Goal: Transaction & Acquisition: Obtain resource

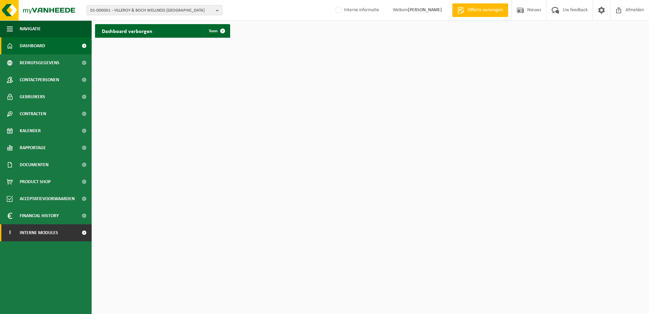
click at [84, 232] on span at bounding box center [83, 232] width 15 height 17
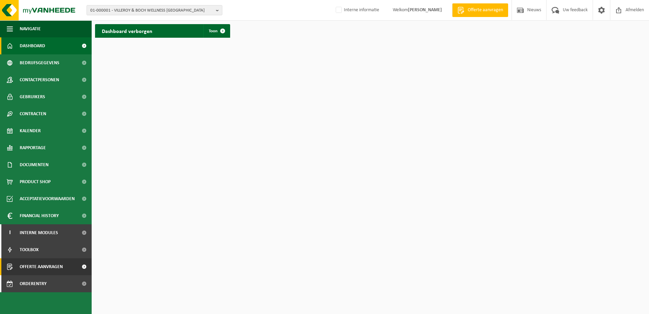
click at [51, 240] on span "Offerte aanvragen" at bounding box center [41, 266] width 43 height 17
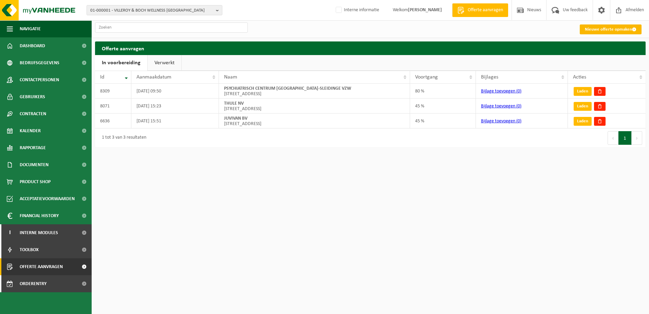
click at [601, 30] on link "Nieuwe offerte opmaken" at bounding box center [611, 29] width 62 height 10
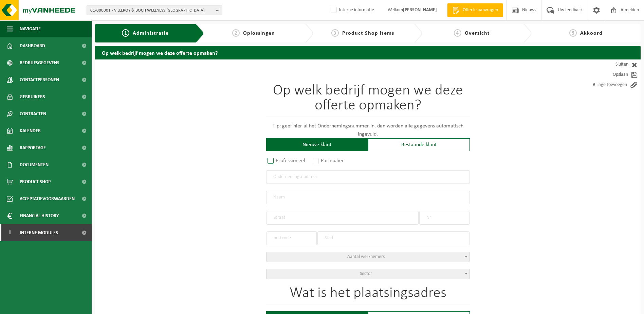
click at [276, 162] on label "Professioneel" at bounding box center [286, 161] width 41 height 10
click at [277, 162] on input "Professioneel" at bounding box center [279, 161] width 4 height 4
radio input "true"
click at [294, 173] on input "text" at bounding box center [368, 177] width 204 height 14
type input "1022971007"
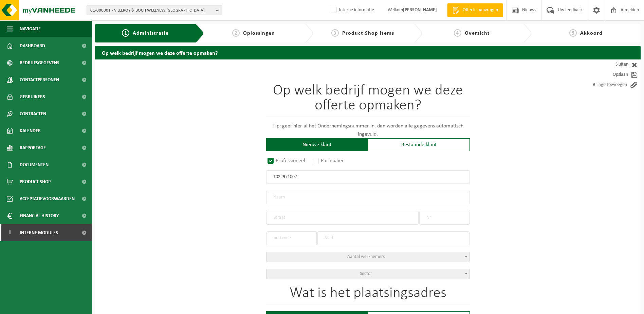
radio input "true"
click at [303, 198] on input "text" at bounding box center [368, 197] width 204 height 14
type input "1022971007"
type input "TIMKEL BV"
type input "WINKELSESTRAAT"
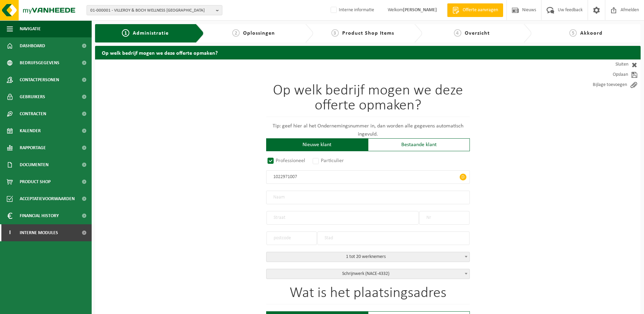
type input "37"
type input "8860"
type input "LENDELEDE"
select select "D"
select select "NACE_4332"
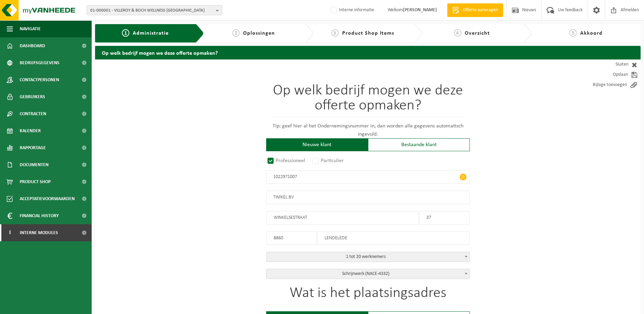
type input "TIMKEL BV"
type input "WINKELSESTRAAT"
type input "37"
type input "8860"
type input "LENDELEDE"
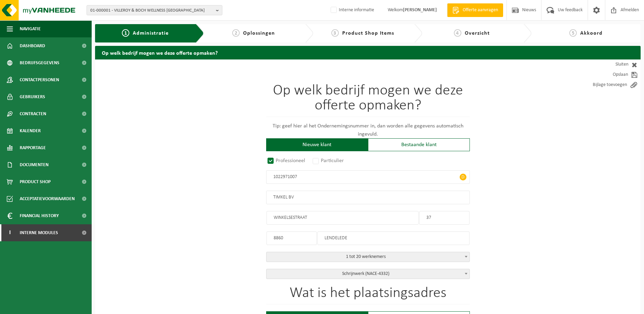
type input "2373955531"
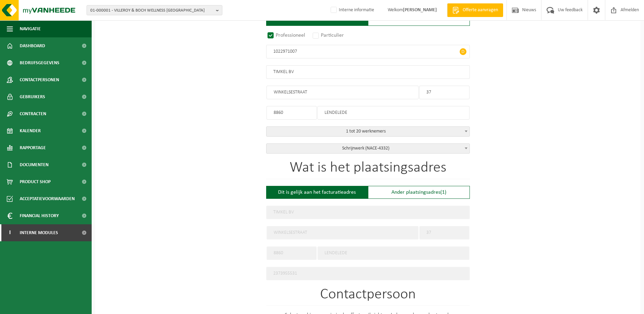
scroll to position [136, 0]
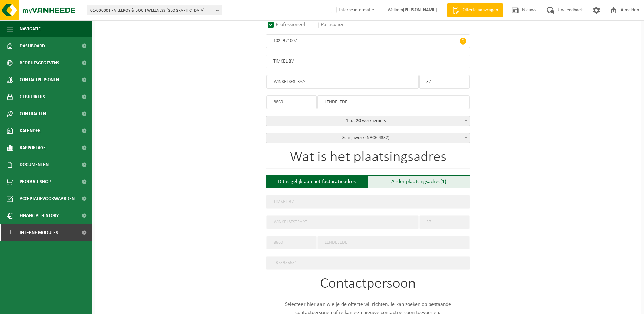
click at [454, 179] on div "Ander plaatsingsadres (1)" at bounding box center [419, 181] width 102 height 13
type input "Werf -"
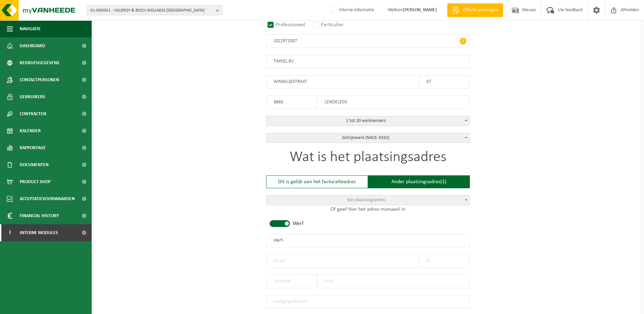
click at [390, 196] on span "Kies plaatsingsadres" at bounding box center [367, 200] width 203 height 10
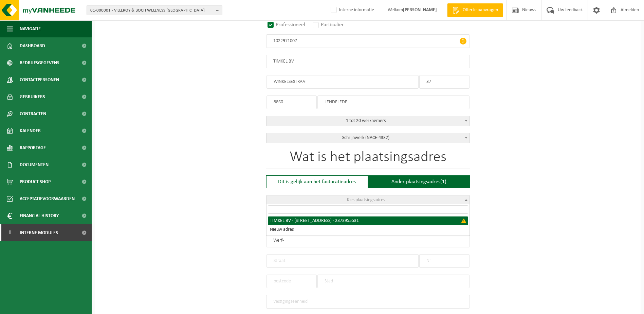
select select "{"country":"BE","vat":"BE1022971007","name":"TIMKEL BV","street":"WINKELSESTRAA…"
type input "TIMKEL BV"
type input "WINKELSESTRAAT"
type input "37"
type input "8860"
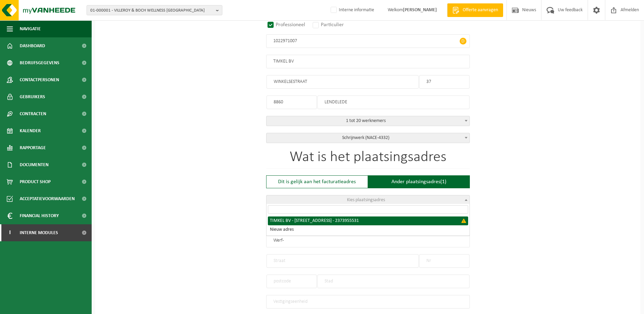
type input "LENDELEDE"
type input "2373955531"
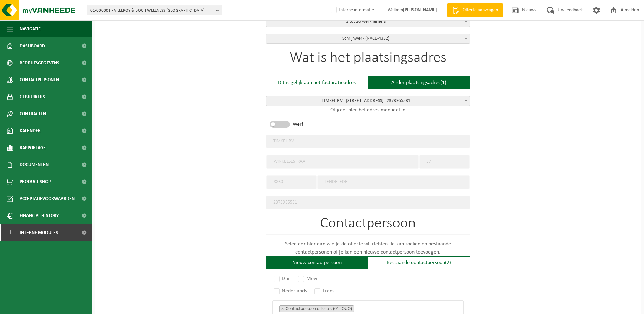
scroll to position [238, 0]
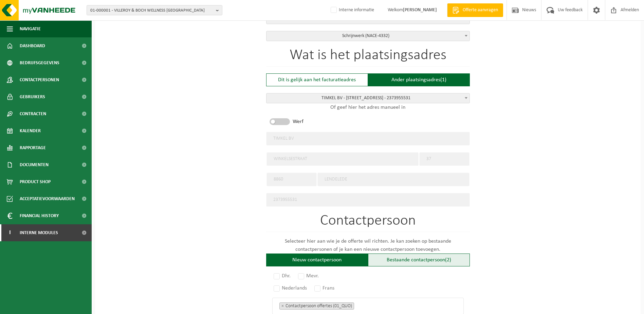
click at [412, 256] on div "Bestaande contactpersoon (2)" at bounding box center [419, 259] width 102 height 13
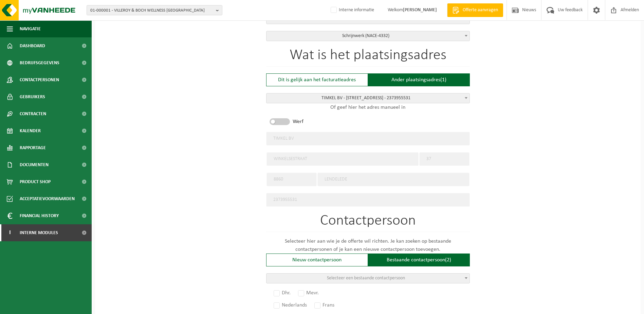
click at [432, 274] on span "Selecteer een bestaande contactpersoon" at bounding box center [367, 278] width 203 height 10
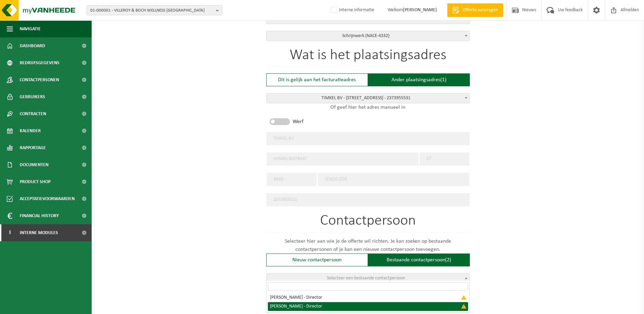
select select "{"code":"","firstname":"TIMOTHY CAMIEL JOHNN","surname":"VANDEPOELE","gender":"…"
type input "TIMOTHY CAMIEL JOHNN"
type input "VANDEPOELE"
type input "Director"
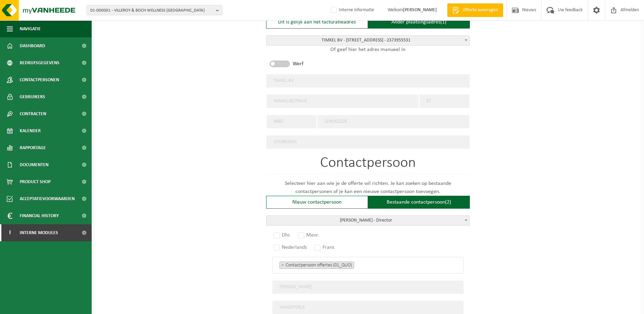
scroll to position [305, 0]
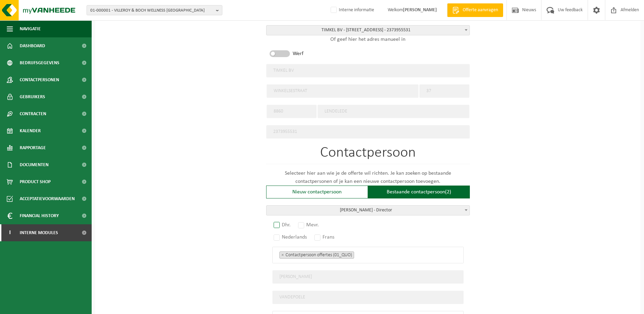
click at [280, 223] on label "Dhr." at bounding box center [282, 225] width 20 height 10
radio input "true"
click at [277, 233] on label "Nederlands" at bounding box center [290, 237] width 37 height 10
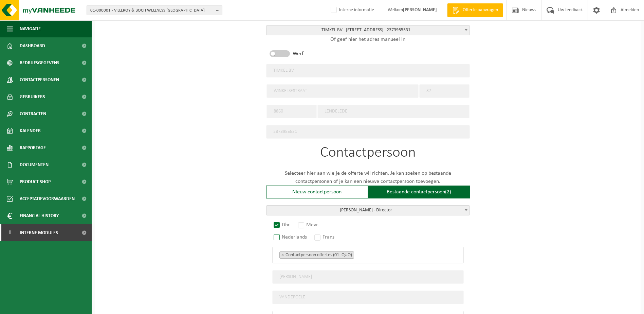
radio input "true"
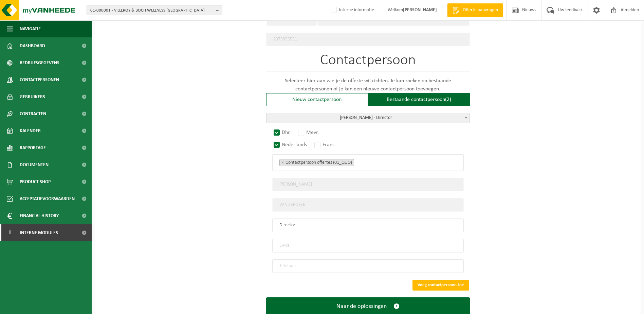
scroll to position [407, 0]
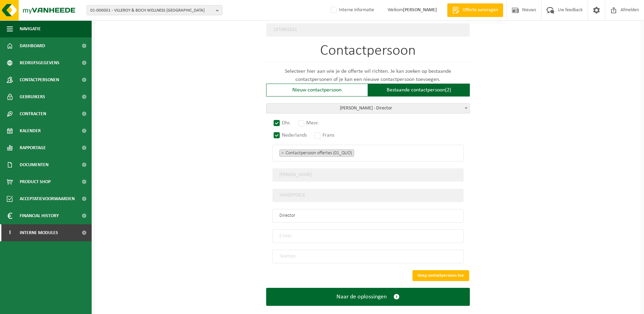
click at [320, 232] on input "email" at bounding box center [367, 236] width 191 height 14
click at [317, 237] on input "email" at bounding box center [367, 236] width 191 height 14
paste input "vandepoeletimothy@hotmail.com"
type input "vandepoeletimothy@hotmail.com"
click at [295, 251] on input "tel" at bounding box center [367, 256] width 191 height 14
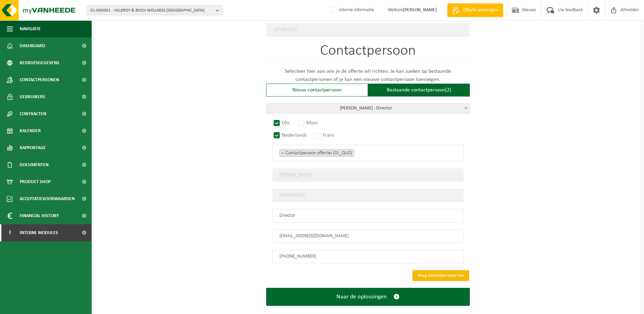
type input "+32 497 20 51 12"
click at [455, 270] on button "Voeg contactpersoon toe" at bounding box center [440, 275] width 57 height 11
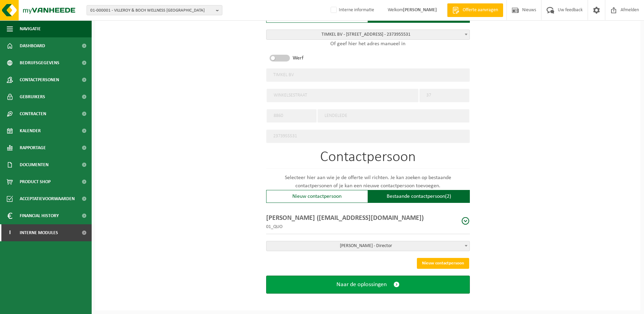
click at [376, 284] on span "Naar de oplossingen" at bounding box center [361, 284] width 50 height 7
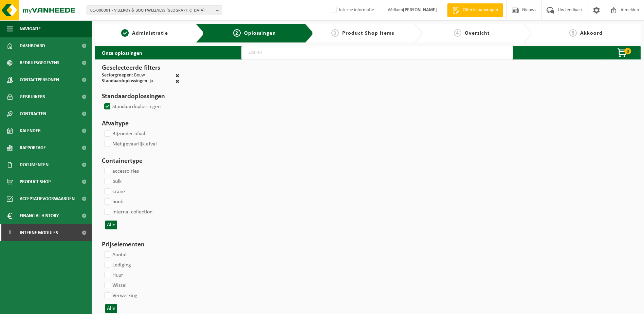
select select
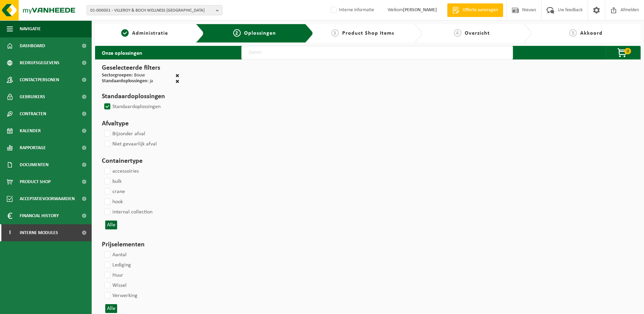
select select
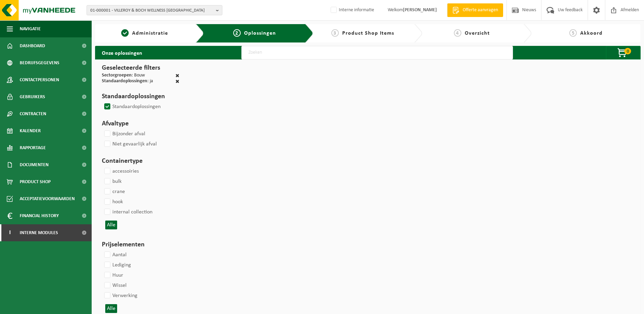
select select
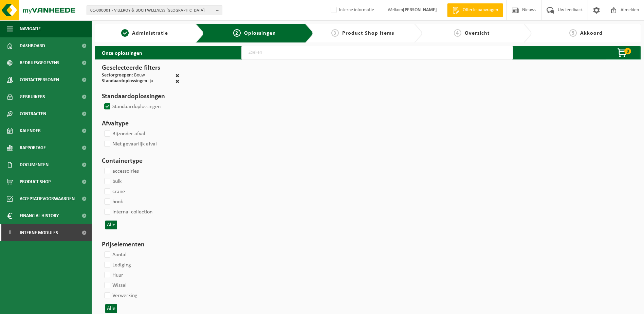
select select
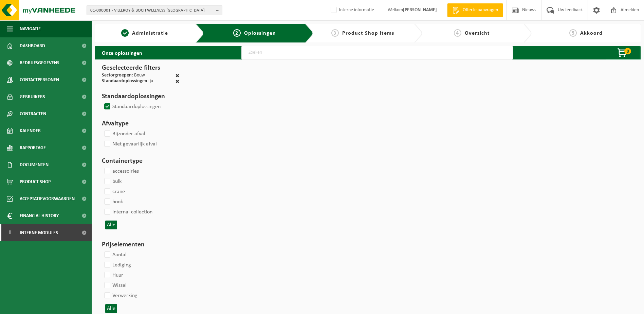
select select
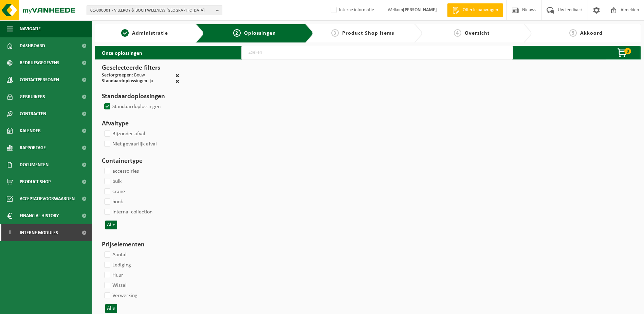
select select
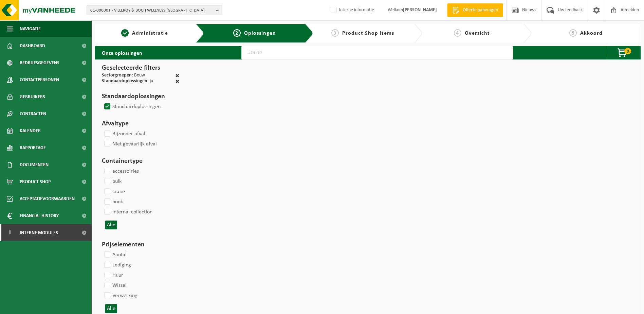
select select
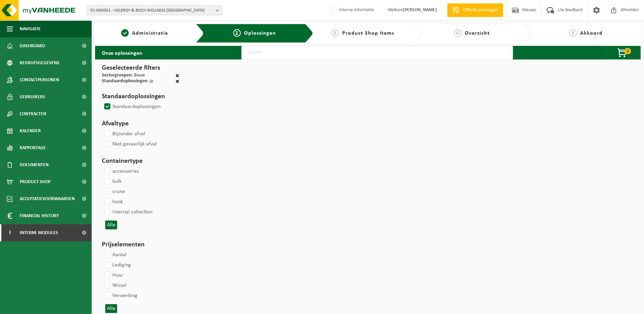
select select
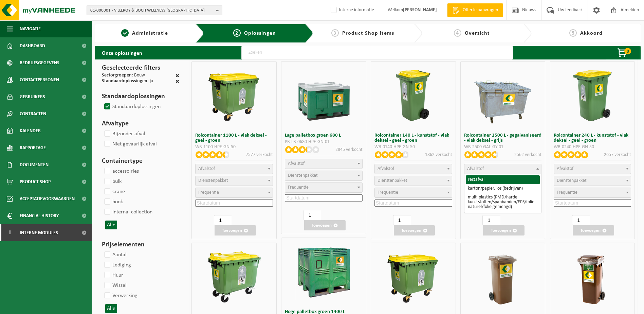
click at [518, 168] on span "Afvalstof" at bounding box center [502, 169] width 77 height 10
select select "26"
select select
select select "2"
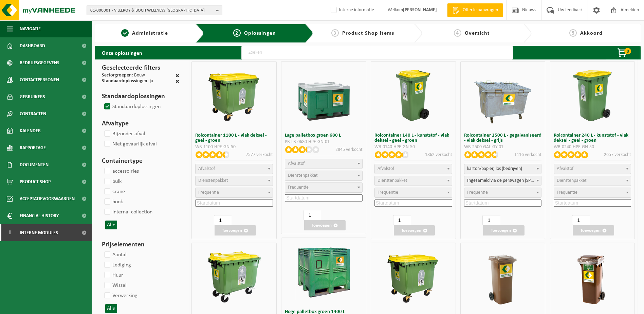
click at [509, 181] on span "Ingezameld via de perswagen (SP-M-000001)" at bounding box center [502, 181] width 77 height 10
click at [506, 192] on span "Frequentie" at bounding box center [502, 193] width 77 height 10
select select "11"
click at [498, 205] on input at bounding box center [503, 202] width 78 height 7
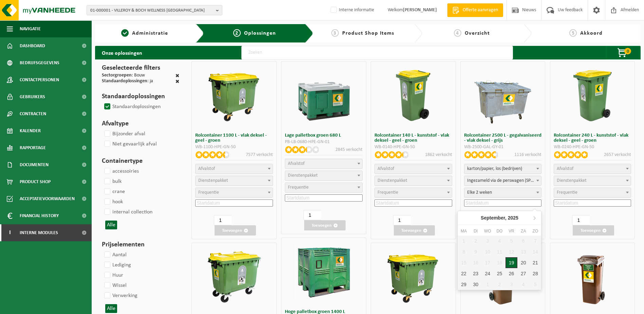
click at [513, 262] on div "19" at bounding box center [511, 262] width 12 height 11
type input "2025-09-19"
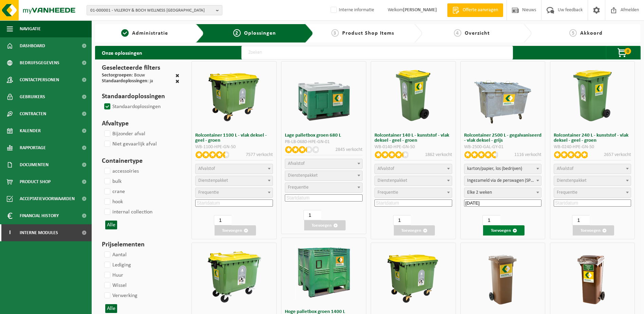
click at [513, 231] on span "button" at bounding box center [514, 230] width 4 height 4
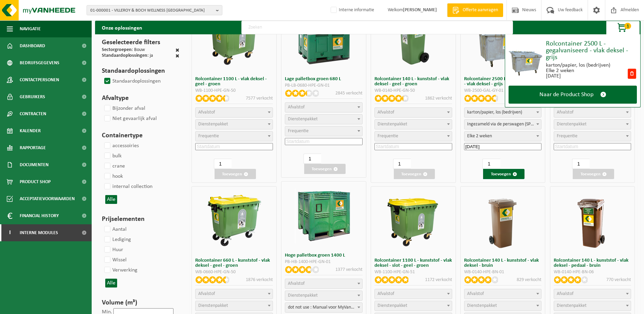
scroll to position [68, 0]
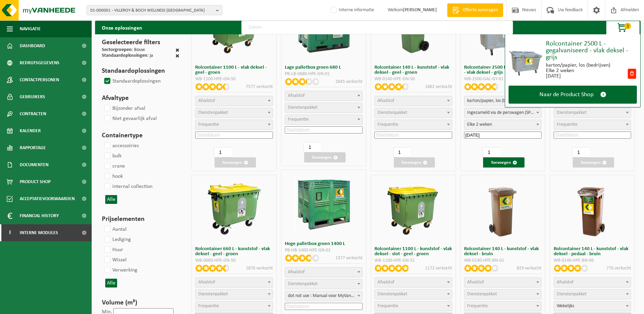
click at [237, 286] on span "Afvalstof" at bounding box center [233, 282] width 77 height 10
select select "29"
select select
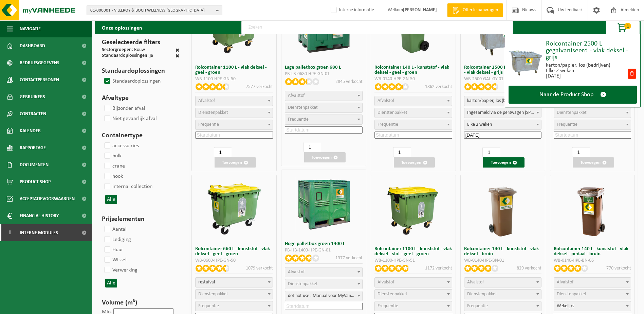
select select
click at [228, 292] on span "Dienstenpakket" at bounding box center [213, 293] width 30 height 5
select select "2"
click at [223, 307] on span "Frequentie" at bounding box center [233, 306] width 77 height 10
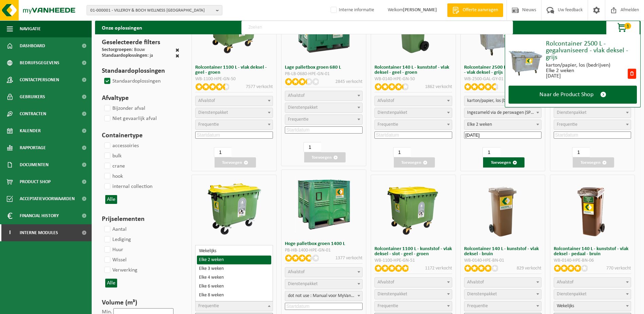
select select "11"
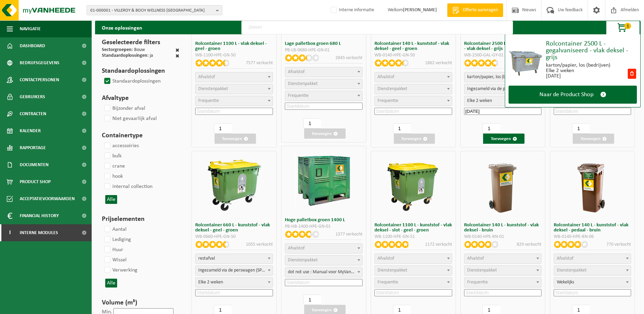
scroll to position [102, 0]
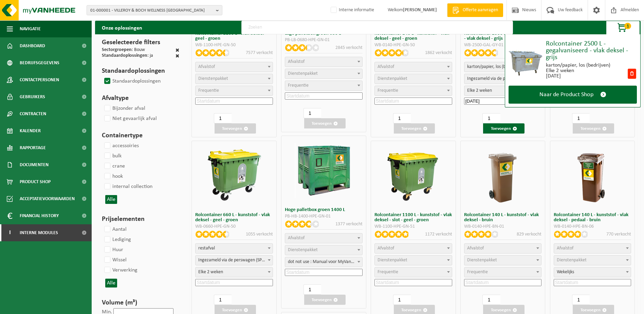
click at [238, 284] on input at bounding box center [234, 282] width 78 height 7
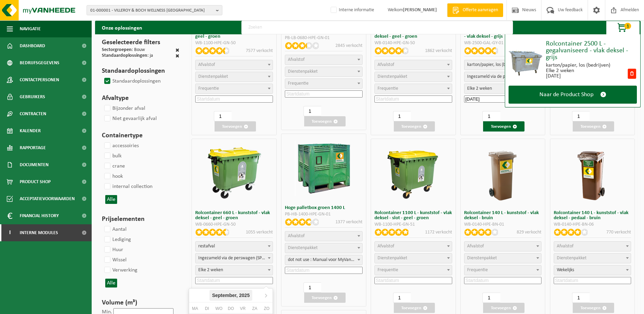
scroll to position [136, 0]
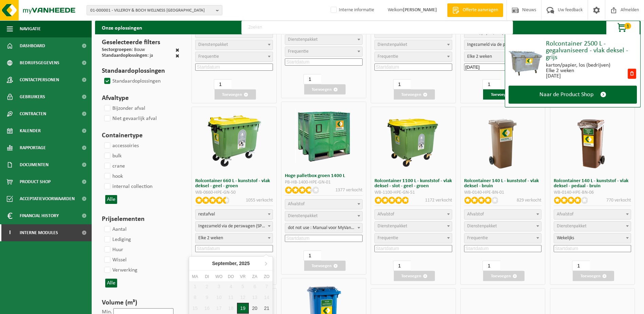
click at [241, 304] on div "19" at bounding box center [243, 307] width 12 height 11
type input "2025-09-19"
click at [232, 276] on button "Toevoegen" at bounding box center [234, 275] width 41 height 10
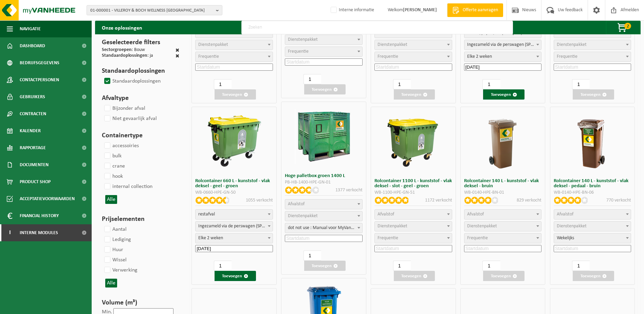
click at [325, 203] on span "Afvalstof" at bounding box center [323, 204] width 77 height 10
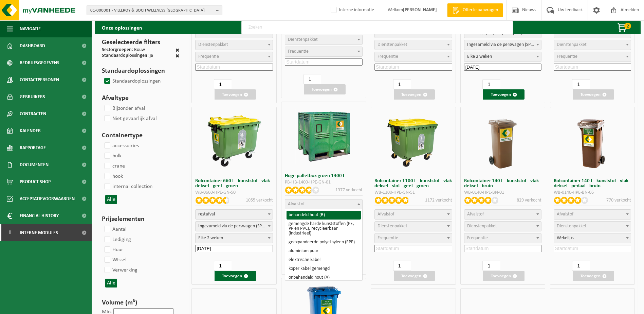
select select "28"
select select
select select "29"
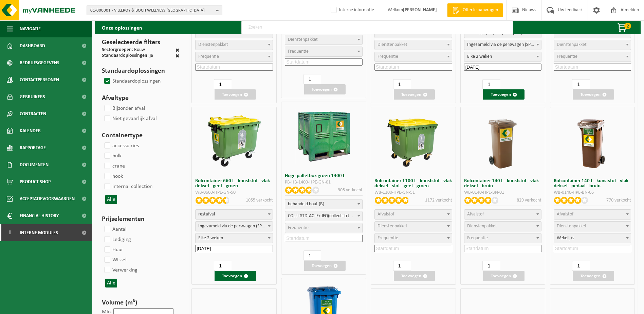
select select "25"
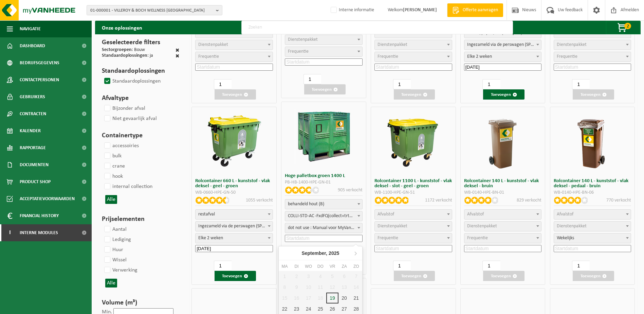
click at [318, 238] on input at bounding box center [324, 237] width 78 height 7
click at [330, 295] on div "19" at bounding box center [332, 297] width 12 height 11
type input "2025-09-19"
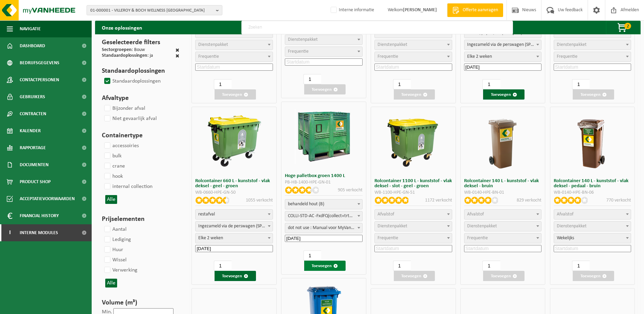
click at [327, 267] on button "Toevoegen" at bounding box center [324, 265] width 41 height 10
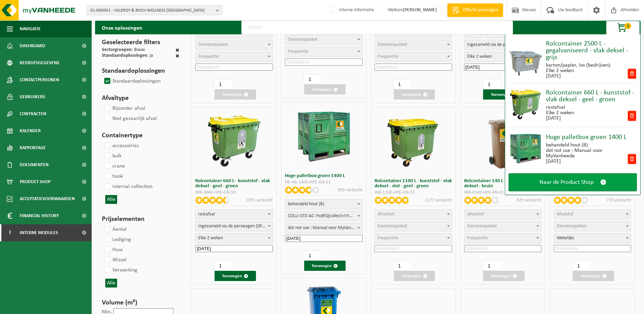
click at [589, 185] on span "Naar de Product Shop" at bounding box center [566, 181] width 54 height 7
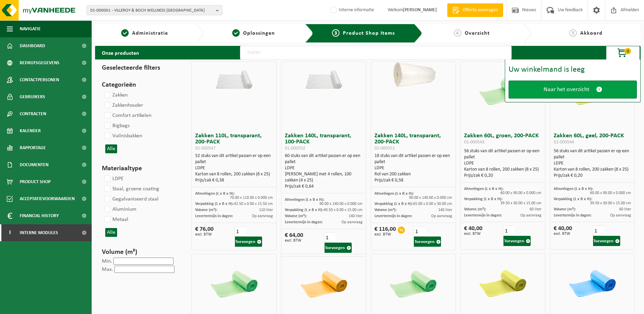
click at [581, 94] on link "Naar het overzicht" at bounding box center [572, 89] width 128 height 18
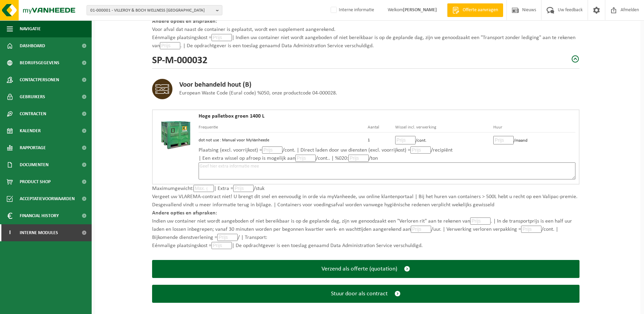
scroll to position [419, 0]
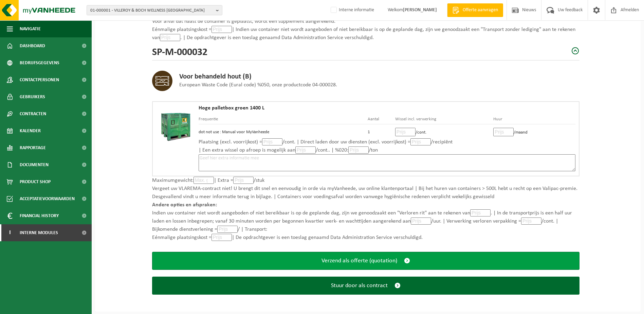
click at [382, 262] on span "Verzend als offerte (quotation)" at bounding box center [359, 260] width 76 height 7
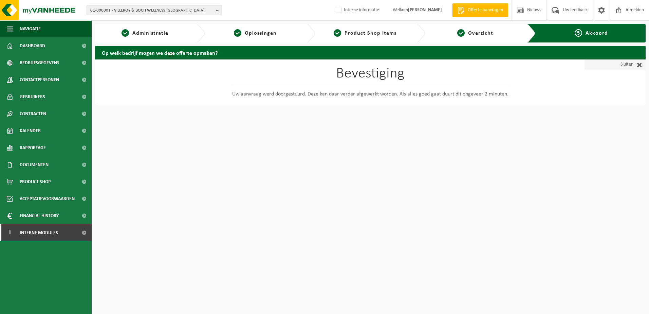
click at [642, 65] on span at bounding box center [637, 64] width 9 height 7
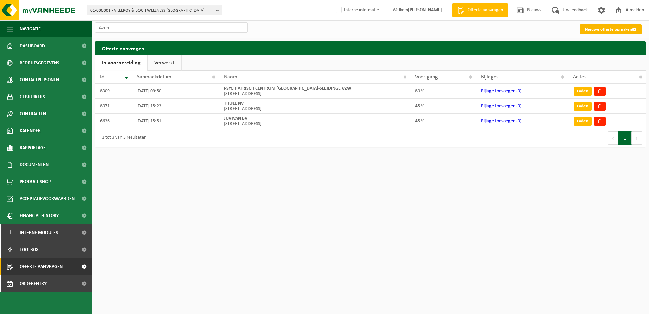
click at [610, 28] on link "Nieuwe offerte opmaken" at bounding box center [611, 29] width 62 height 10
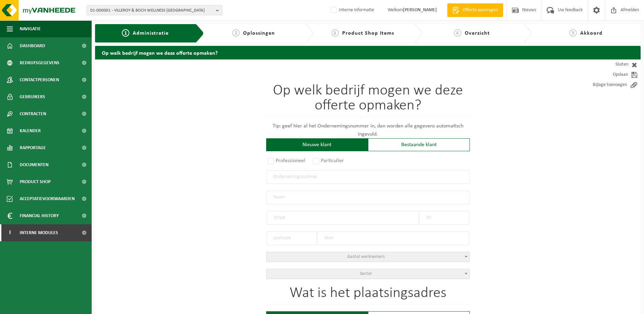
click at [332, 146] on div "Nieuwe klant" at bounding box center [317, 144] width 102 height 13
click at [269, 161] on label "Professioneel" at bounding box center [286, 161] width 41 height 10
click at [277, 161] on input "Professioneel" at bounding box center [279, 161] width 4 height 4
radio input "true"
click at [287, 172] on input "text" at bounding box center [368, 177] width 204 height 14
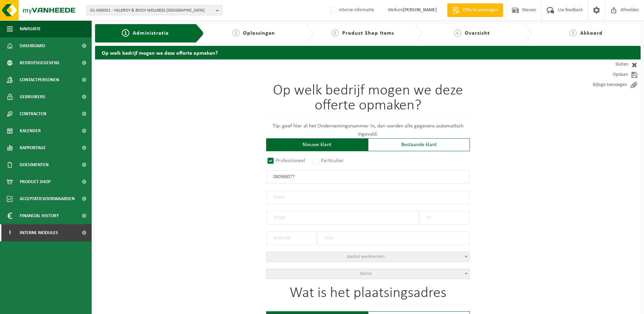
type input "0809680774"
radio input "true"
click at [282, 176] on input "0809680774" at bounding box center [368, 177] width 204 height 14
type input "0809680774"
type input "PROXY BLANKENBERGE BV"
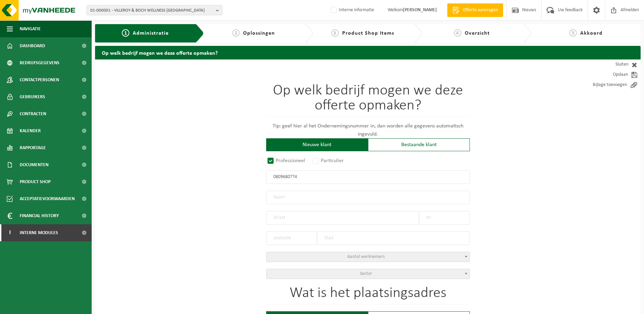
type input "GROTE MARKT"
type input "22"
type input "8370"
type input "BLANKENBERGE"
select select "D"
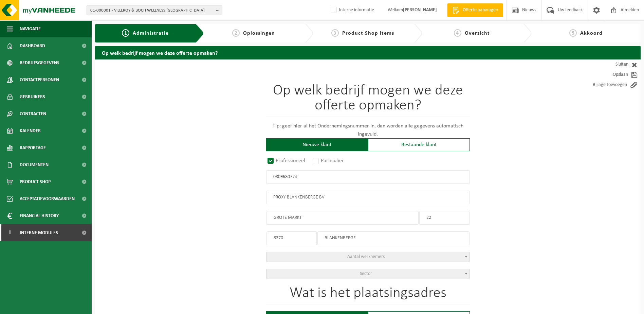
select select "NACE_4711"
type input "PROXY BLANKENBERGE BV"
type input "GROTE MARKT"
type input "22"
type input "8370"
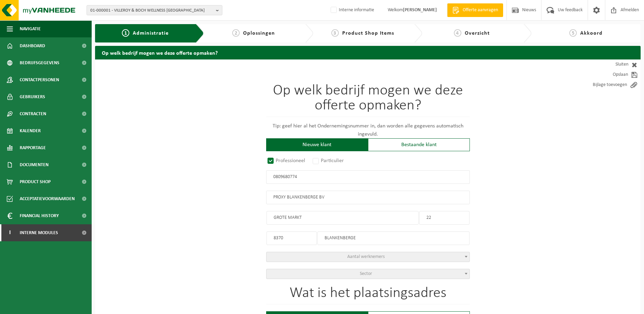
type input "BLANKENBERGE"
type input "2176432352"
type input "0809680774"
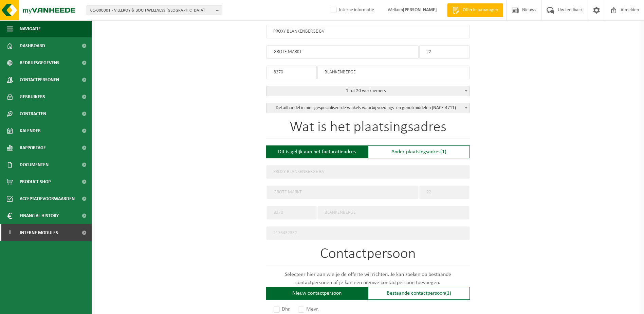
scroll to position [170, 0]
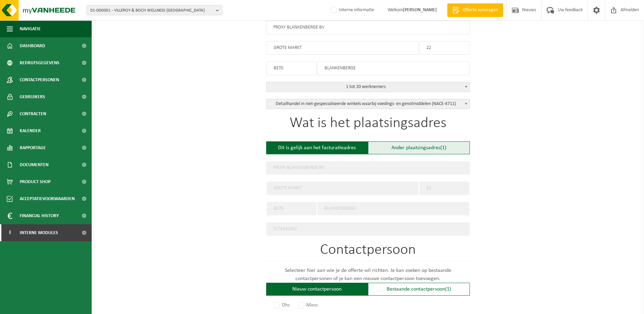
click at [437, 147] on div "Ander plaatsingsadres (1)" at bounding box center [419, 147] width 102 height 13
type input "Werf -"
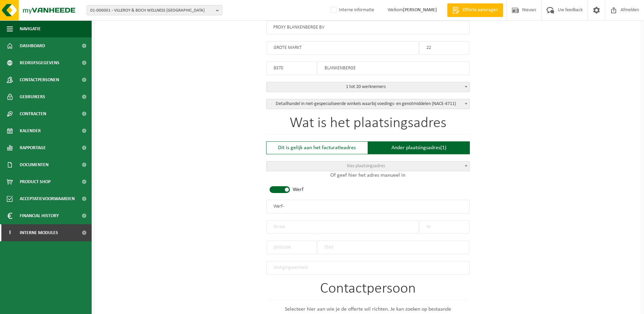
click at [379, 165] on span "Kies plaatsingsadres" at bounding box center [366, 165] width 38 height 5
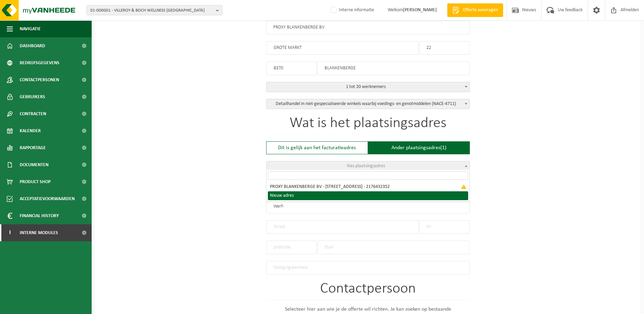
select select "{"toggleLocationData":true,"emptyLocationData":true,"name":"","street":"","no":…"
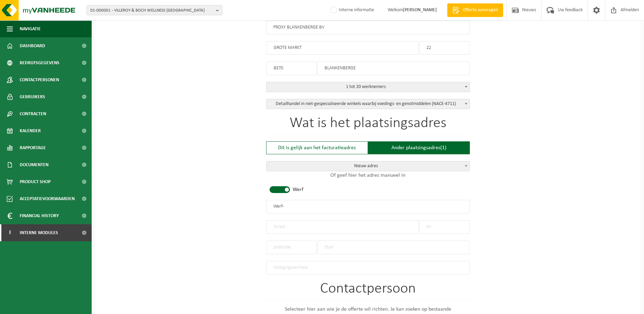
click at [272, 188] on span at bounding box center [279, 189] width 20 height 7
click at [290, 204] on input "text" at bounding box center [368, 207] width 204 height 14
type input "PROXY BLANKENBERGE BV"
click at [298, 225] on input "text" at bounding box center [342, 227] width 152 height 14
type input "SEBASTIAAN VERNIEUWESTRAAT"
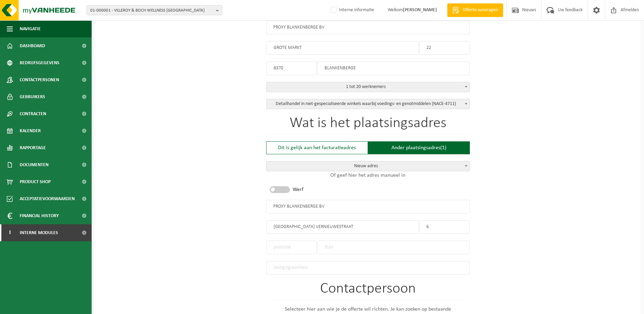
type input "65"
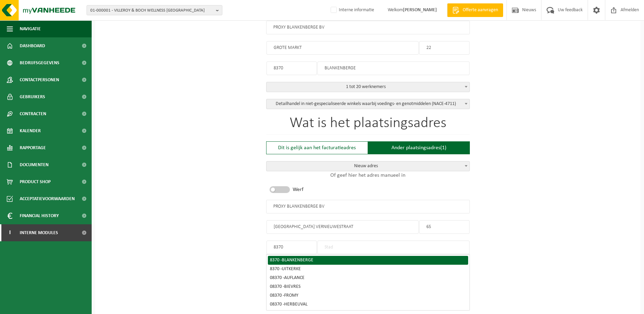
type input "8370"
click at [299, 257] on span "BLANKENBERGE" at bounding box center [298, 259] width 32 height 5
type input "BLANKENBERGE"
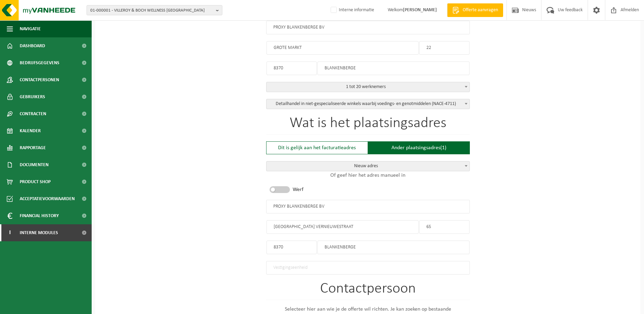
click at [546, 242] on div "Op welk bedrijf mogen we deze offerte opmaken? Tip: geef hier al het Ondernemin…" at bounding box center [367, 216] width 545 height 653
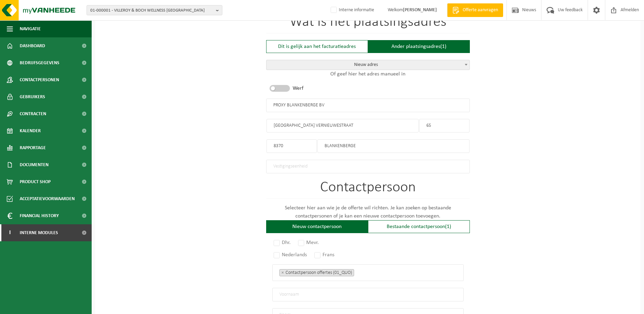
scroll to position [271, 0]
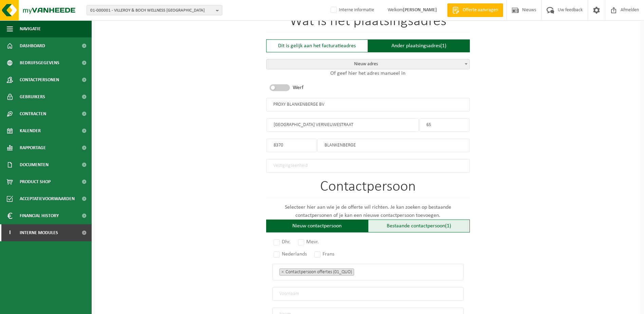
click at [440, 224] on div "Bestaande contactpersoon (1)" at bounding box center [419, 225] width 102 height 13
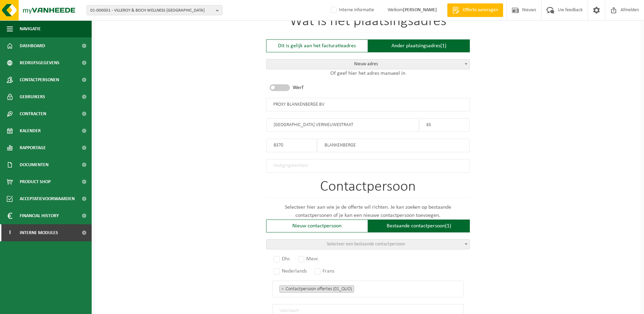
click at [380, 239] on span "Selecteer een bestaande contactpersoon" at bounding box center [367, 244] width 203 height 10
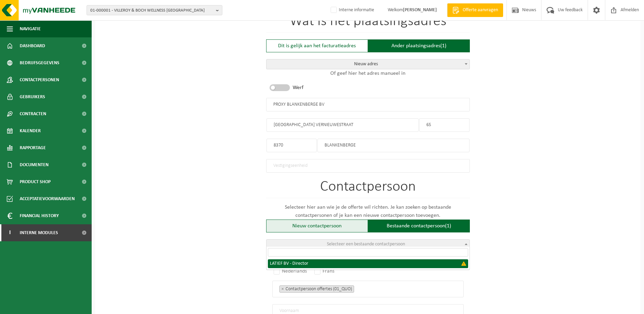
click at [335, 223] on div "Nieuw contactpersoon" at bounding box center [317, 225] width 102 height 13
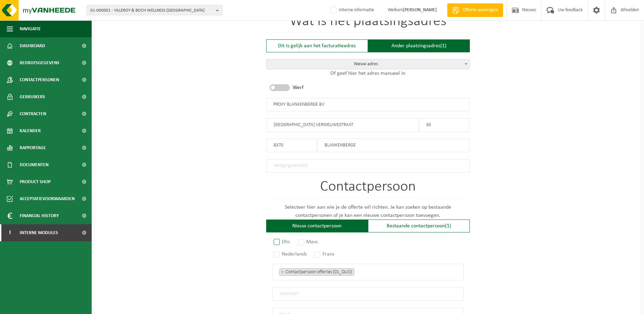
click at [281, 238] on label "Dhr." at bounding box center [282, 242] width 20 height 10
radio input "true"
click at [275, 251] on label "Nederlands" at bounding box center [290, 254] width 37 height 10
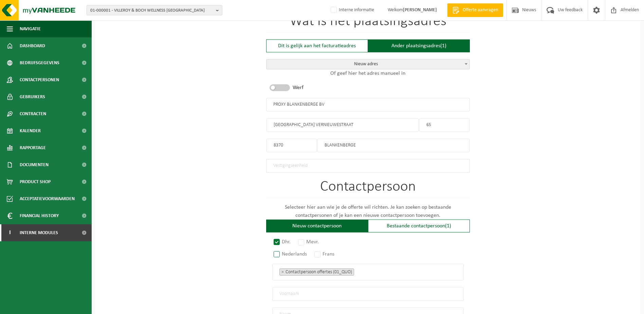
radio input "true"
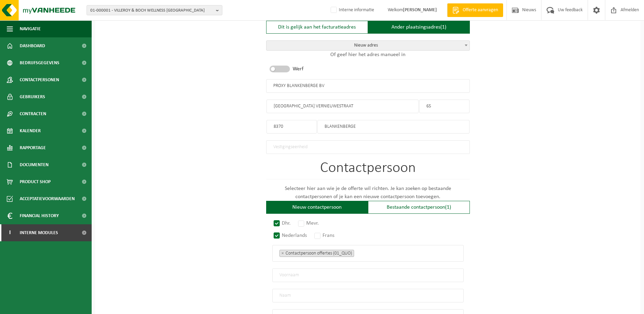
scroll to position [305, 0]
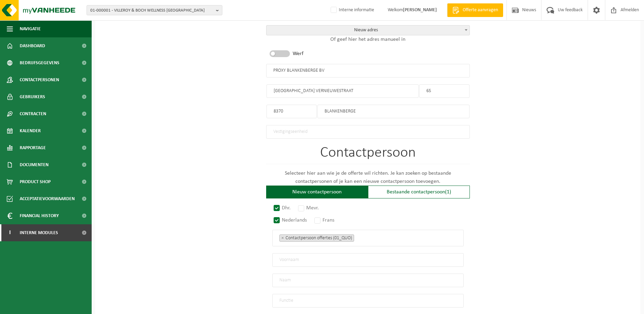
click at [317, 259] on input "text" at bounding box center [367, 260] width 191 height 14
type input "DOMINIQUE"
type input "E"
type input "DESENDER"
type input "DIRECTOR"
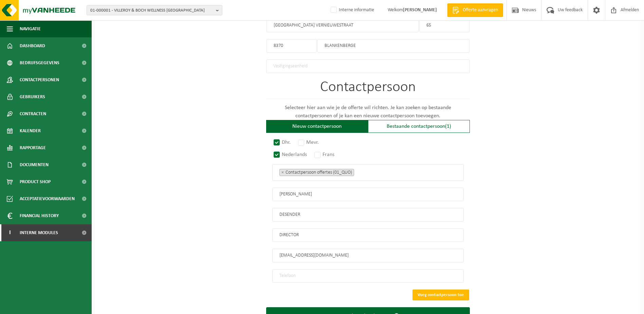
scroll to position [383, 0]
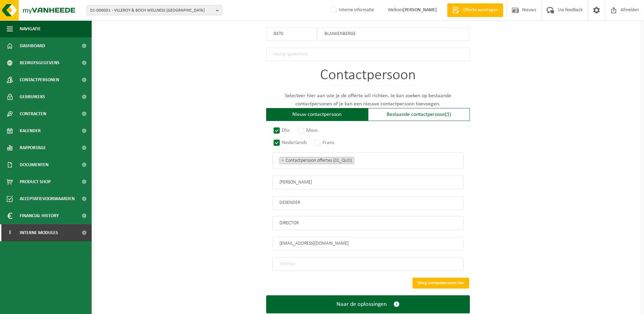
type input "proxy.blankenberge@skynet.be"
click at [303, 262] on input "tel" at bounding box center [367, 264] width 191 height 14
type input "+32 494 40 34 76"
click at [442, 277] on button "Voeg contactpersoon toe" at bounding box center [440, 282] width 57 height 11
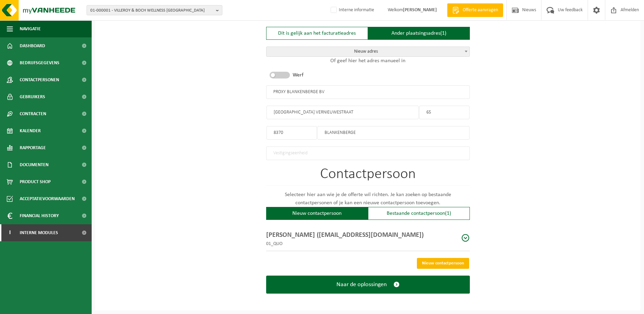
scroll to position [281, 0]
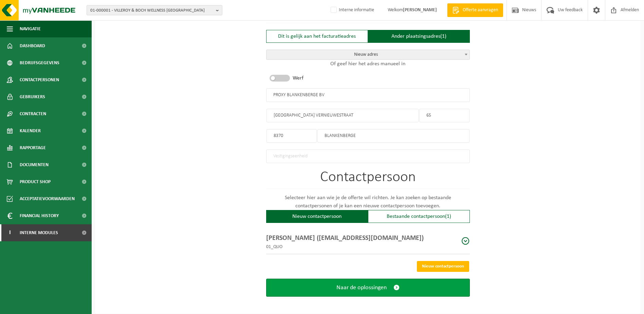
click at [383, 284] on span "Naar de oplossingen" at bounding box center [361, 287] width 50 height 7
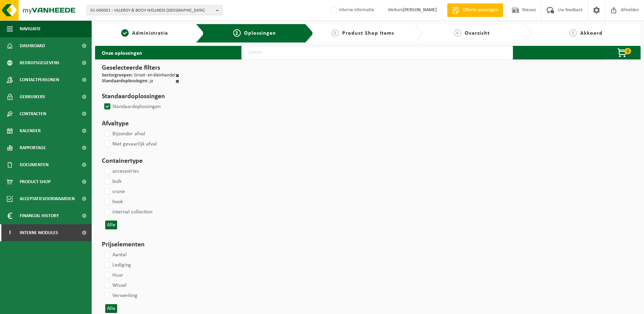
select select
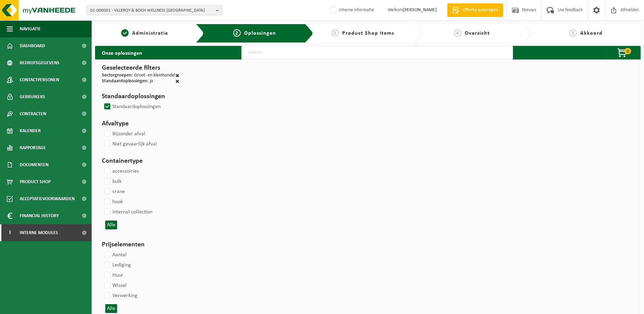
select select
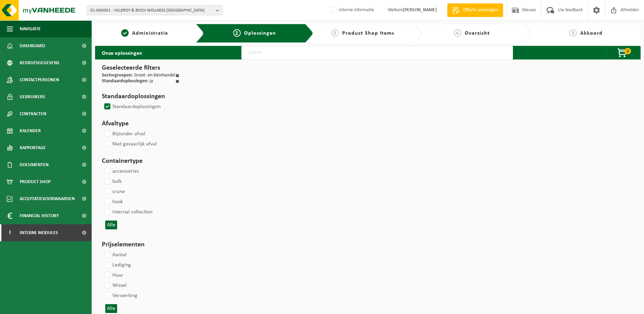
select select
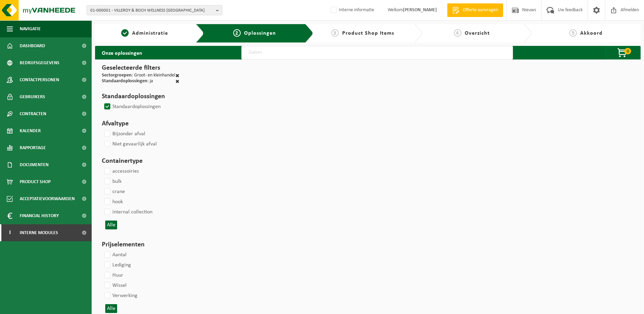
select select
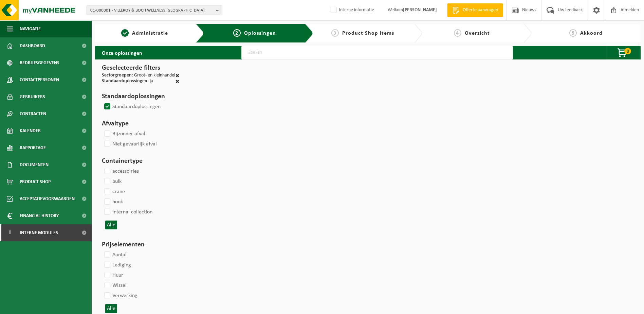
select select
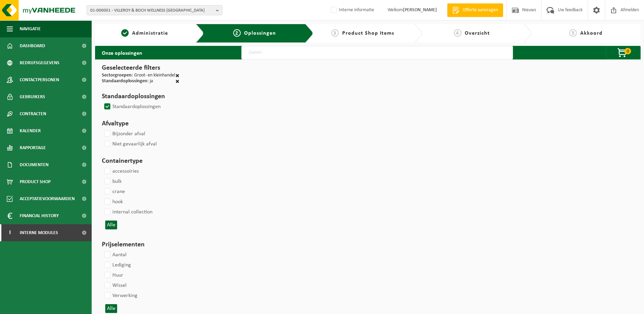
select select
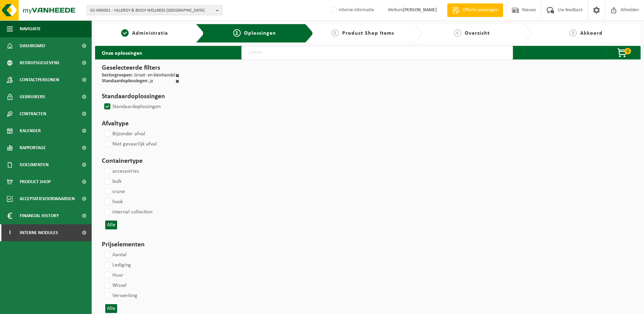
select select
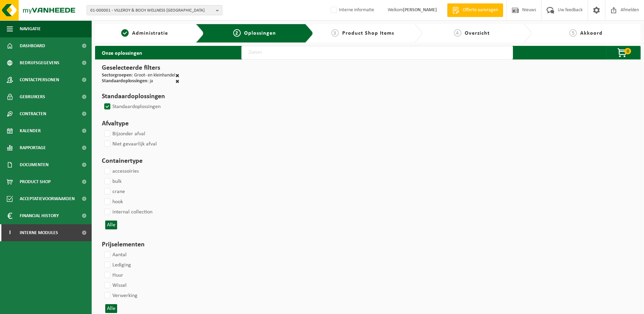
select select
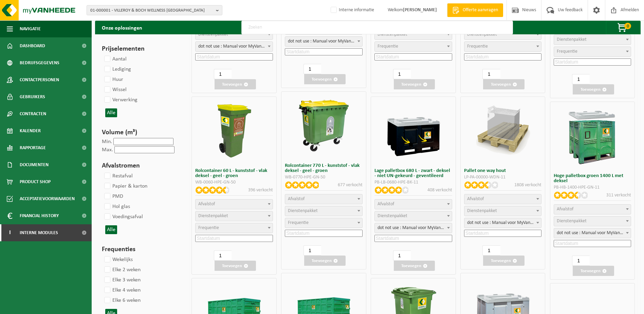
scroll to position [509, 0]
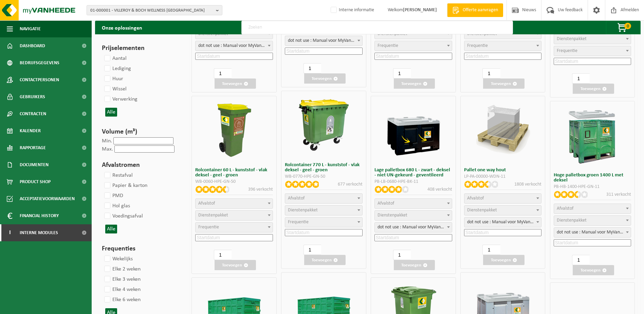
click at [325, 194] on span "Afvalstof" at bounding box center [323, 198] width 77 height 10
select select "29"
select select
select select "2"
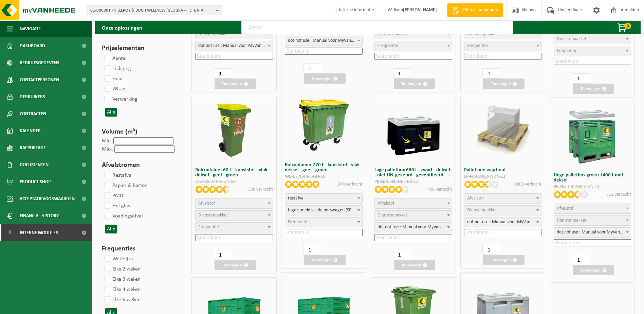
click at [324, 210] on span "Ingezameld via de perswagen (SP-M-000001)" at bounding box center [323, 210] width 77 height 10
click at [331, 210] on span "Ingezameld via de perswagen (SP-M-000001)" at bounding box center [323, 210] width 77 height 10
click at [317, 221] on span "Frequentie" at bounding box center [323, 222] width 77 height 10
select select "8"
click at [312, 232] on input at bounding box center [324, 232] width 78 height 7
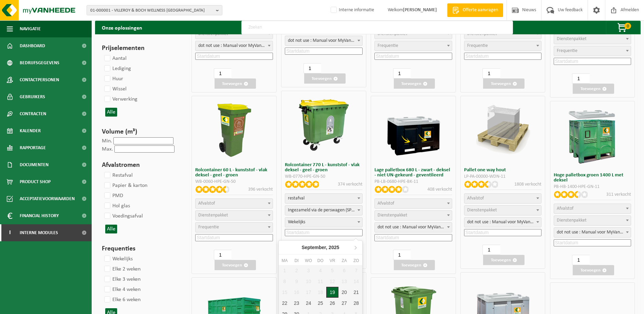
click at [331, 290] on div "19" at bounding box center [332, 291] width 12 height 11
type input "2025-09-19"
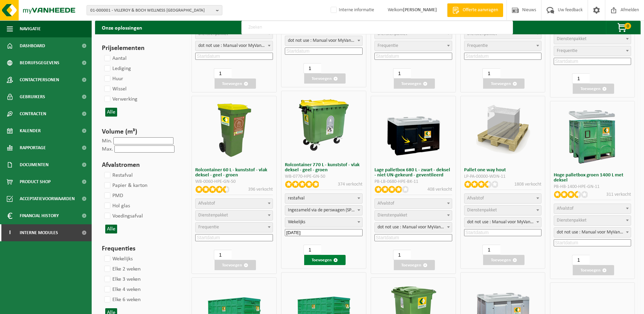
click at [327, 262] on button "Toevoegen" at bounding box center [324, 260] width 41 height 10
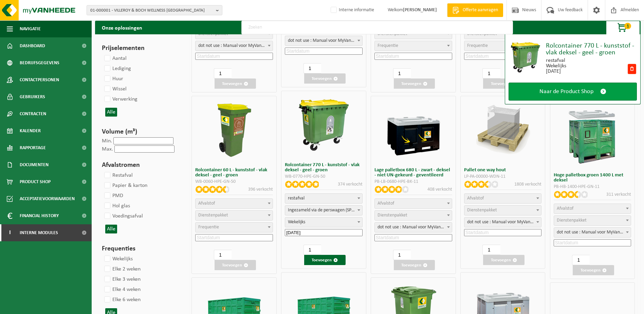
click at [587, 94] on span "Naar de Product Shop" at bounding box center [566, 91] width 54 height 7
